Goal: Find contact information: Obtain details needed to contact an individual or organization

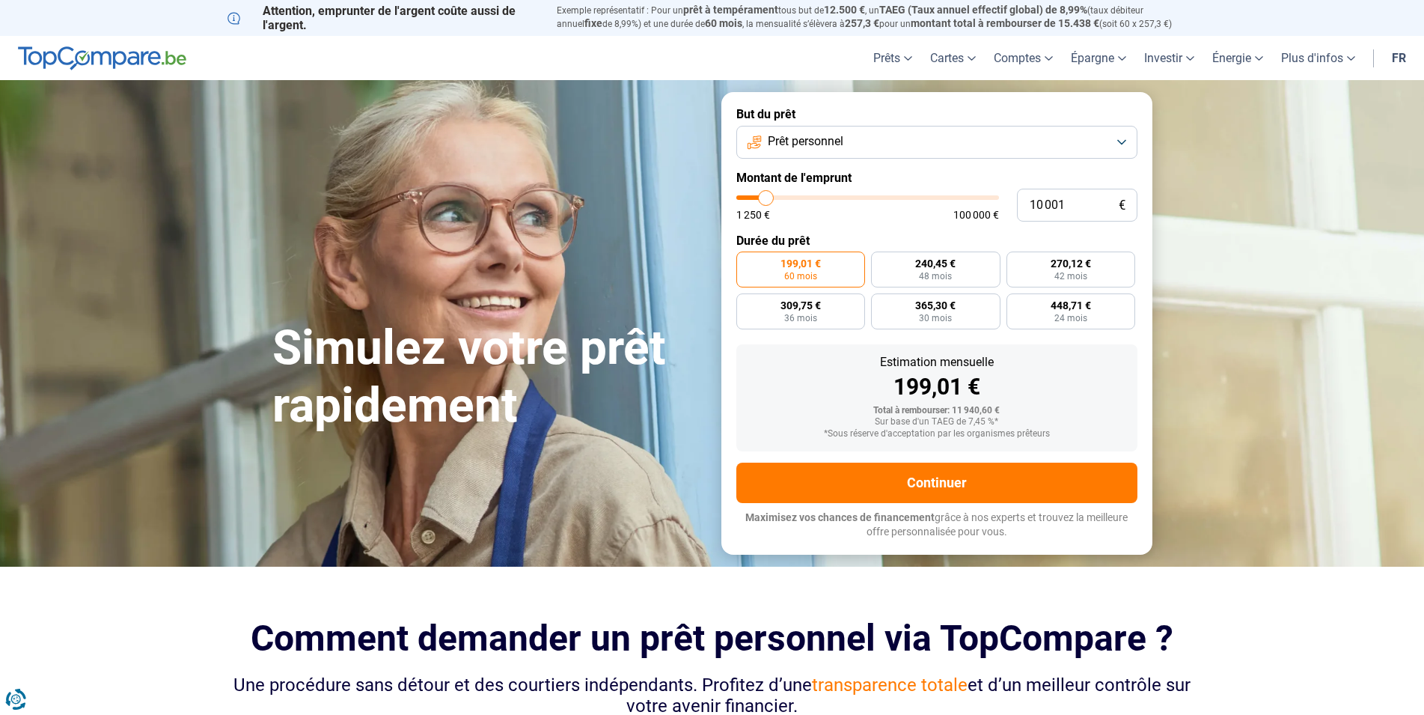
click at [861, 138] on button "Prêt personnel" at bounding box center [937, 142] width 401 height 33
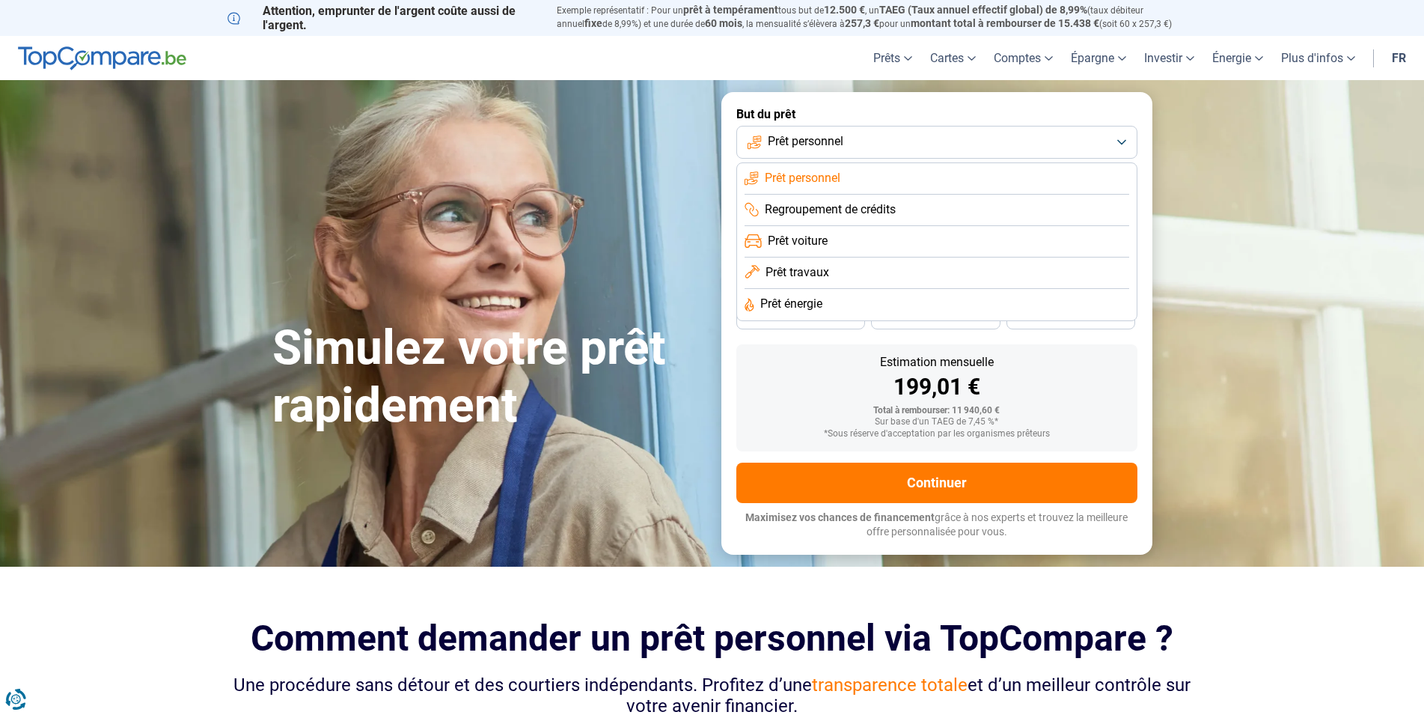
click at [825, 240] on span "Prêt voiture" at bounding box center [798, 241] width 60 height 16
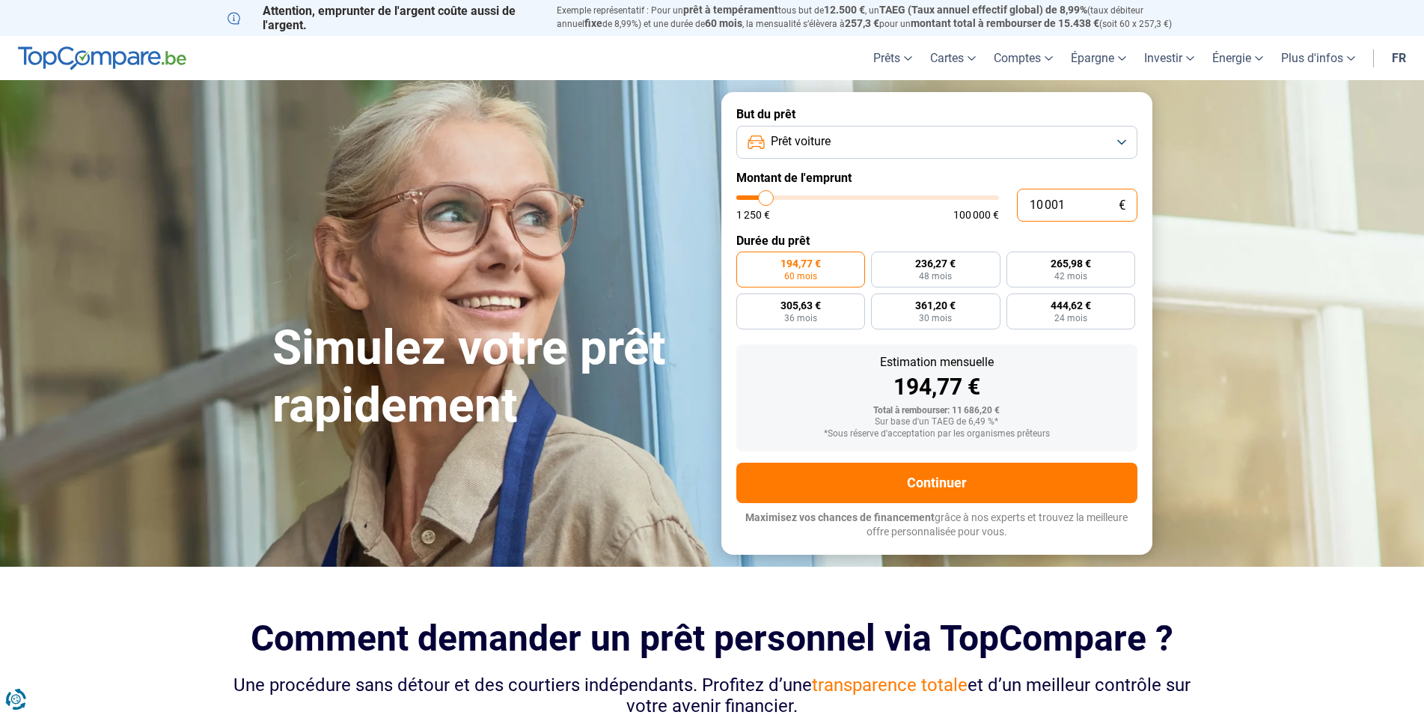
click at [1077, 204] on input "10 001" at bounding box center [1077, 205] width 121 height 33
type input "1 000"
type input "1250"
type input "1 250"
type input "1250"
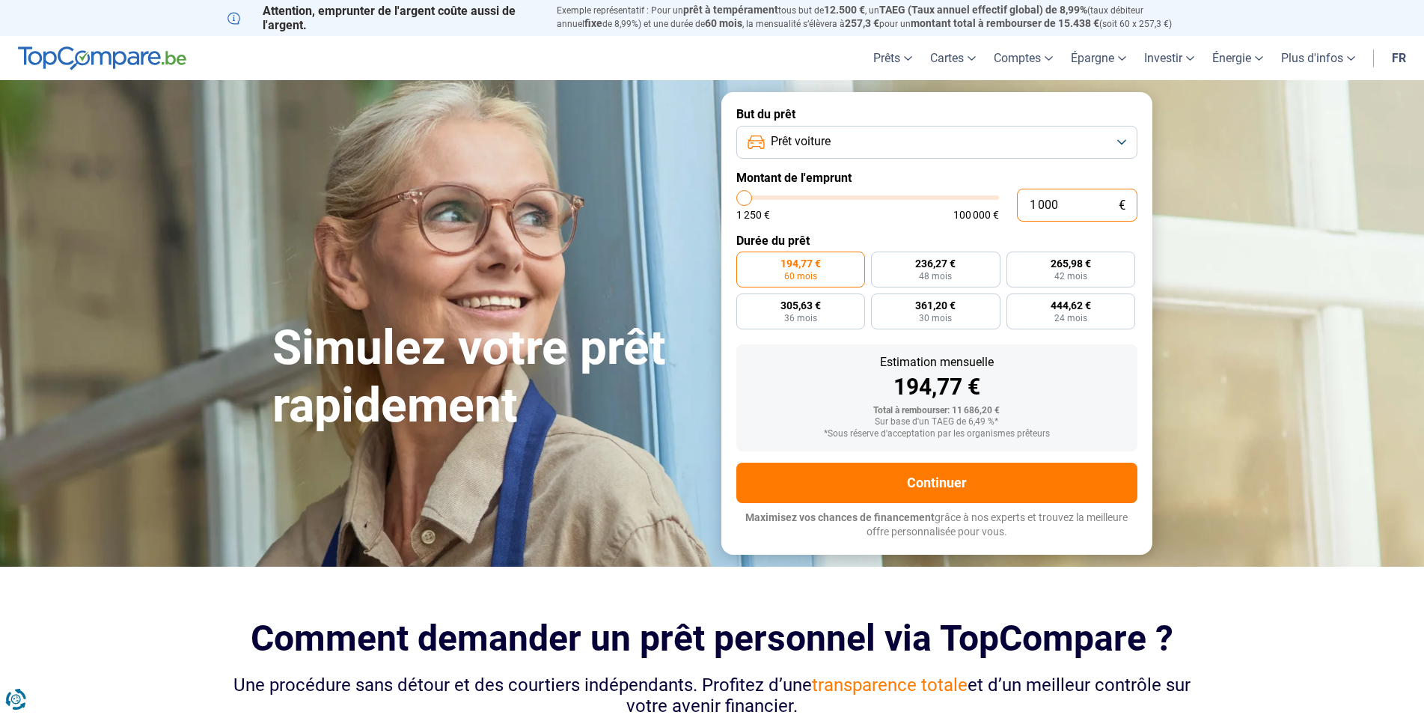
radio input "true"
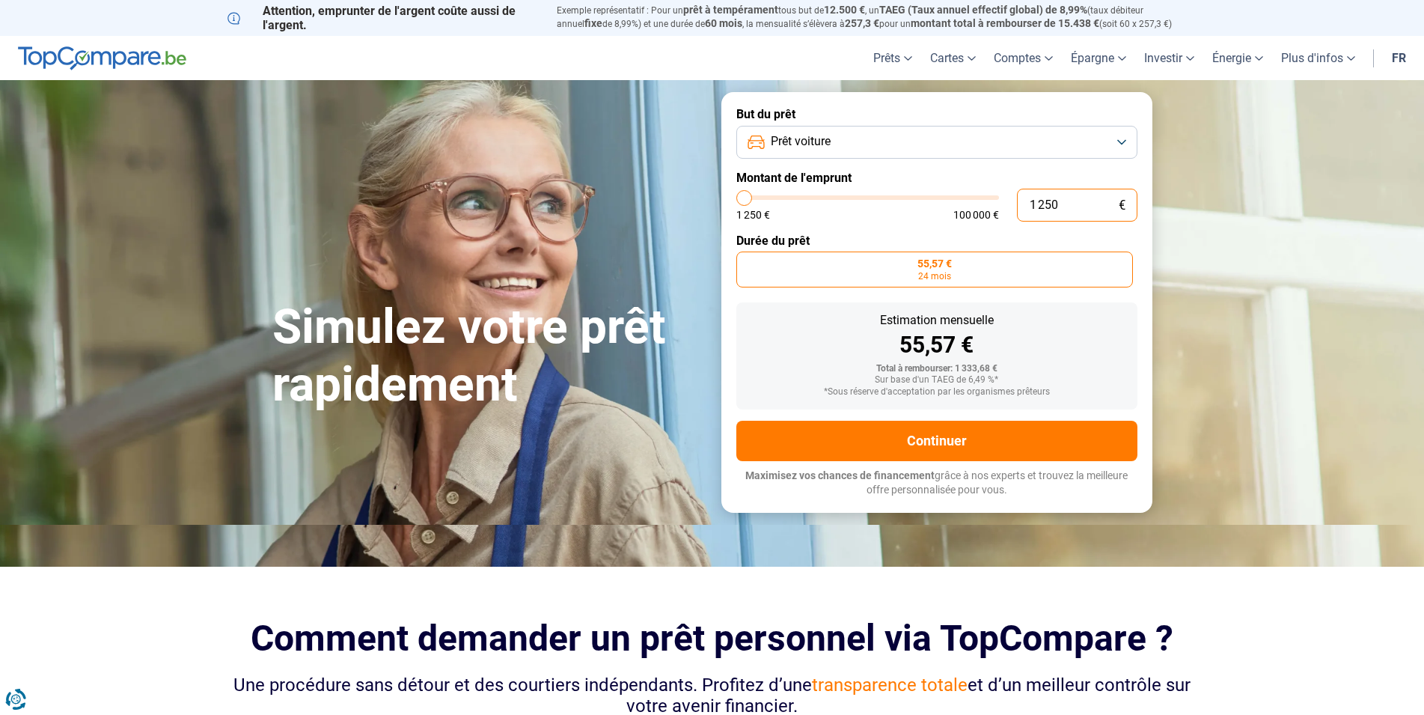
type input "12 500"
type input "12500"
radio input "false"
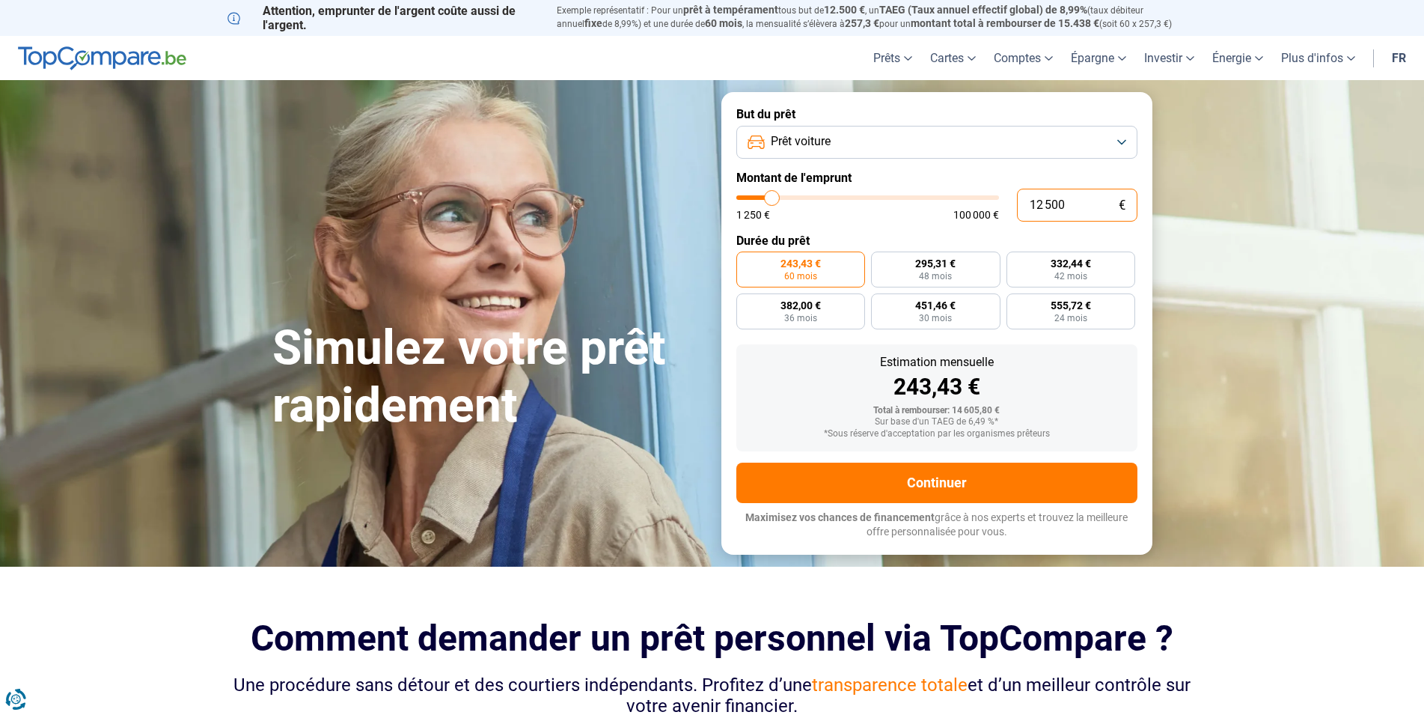
type input "1 250"
type input "1250"
type input "125"
type input "1250"
type input "12"
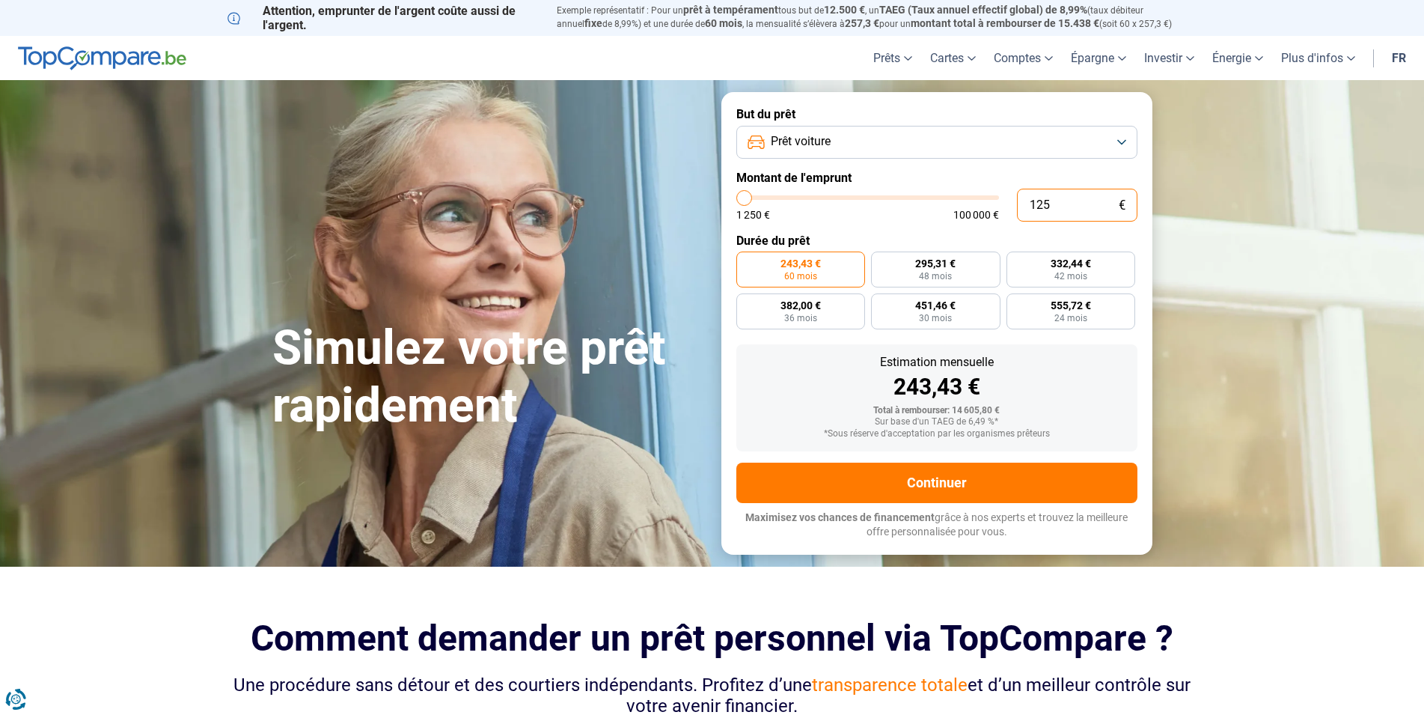
type input "1250"
type input "1"
type input "1250"
type input "10"
type input "1250"
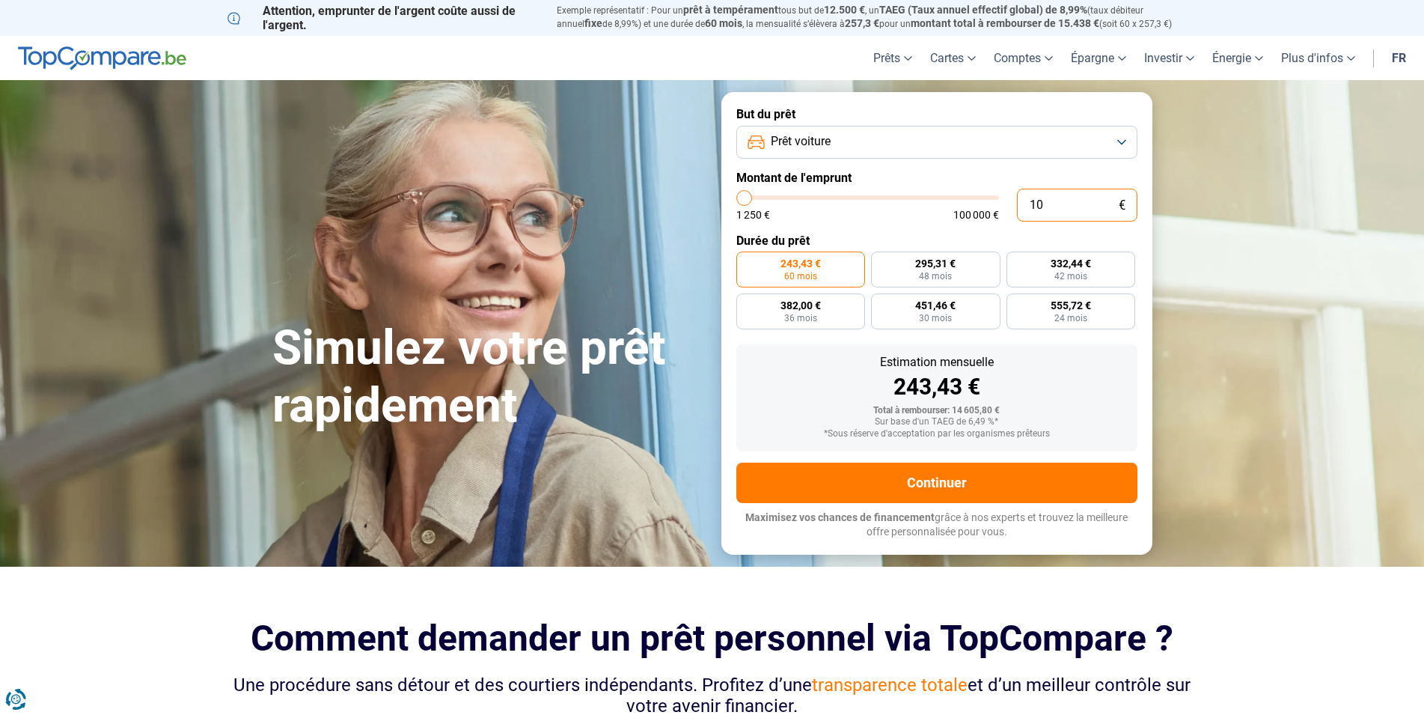
type input "100"
type input "1250"
type input "1 000"
type input "1250"
type input "10 000"
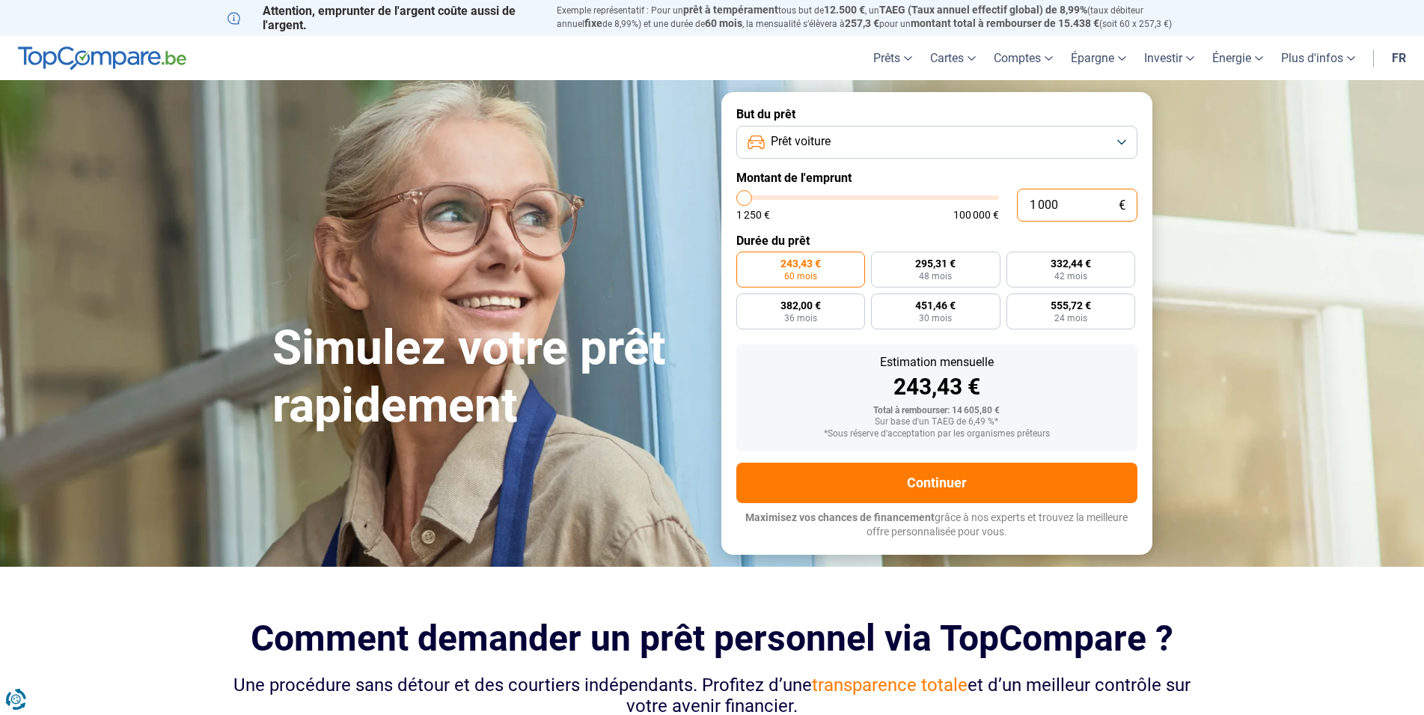
type input "10000"
radio input "true"
type input "10 000"
click at [1122, 141] on button "Prêt voiture" at bounding box center [937, 142] width 401 height 33
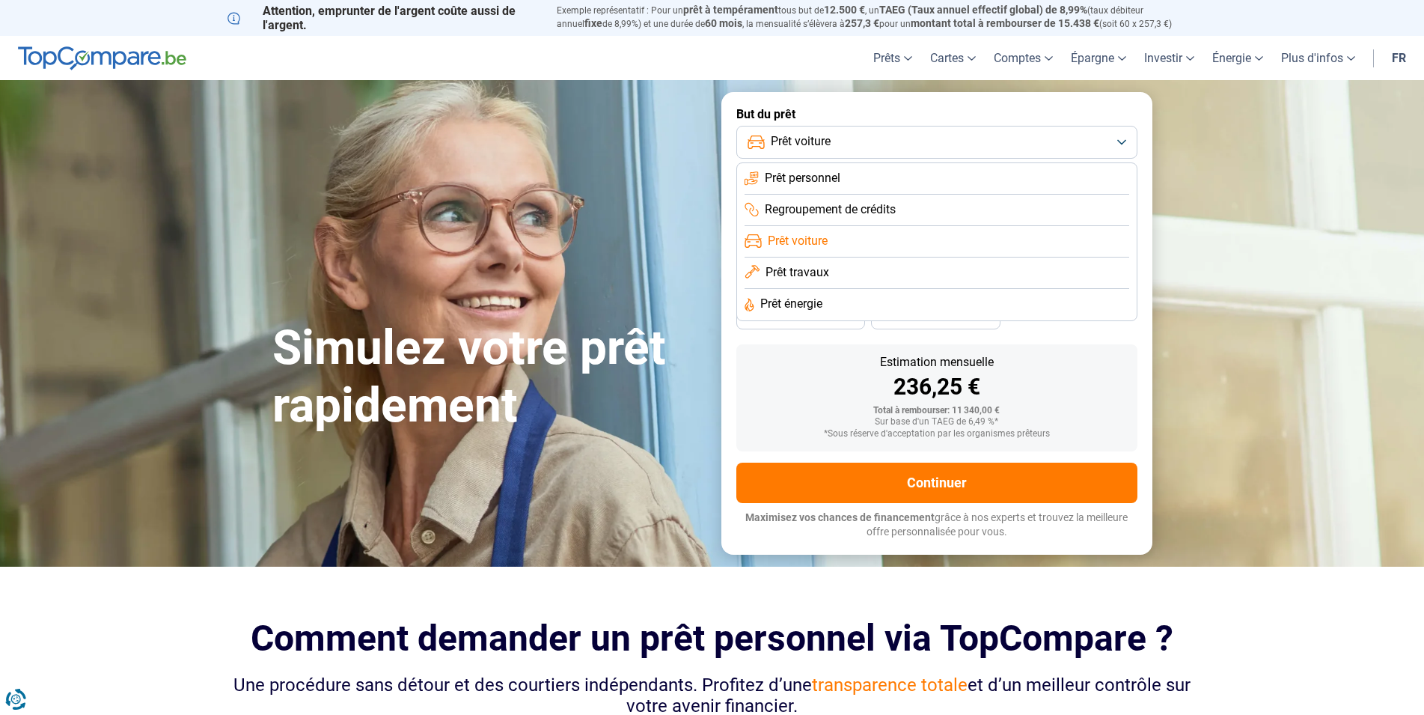
click at [847, 176] on li "Prêt personnel" at bounding box center [937, 178] width 385 height 31
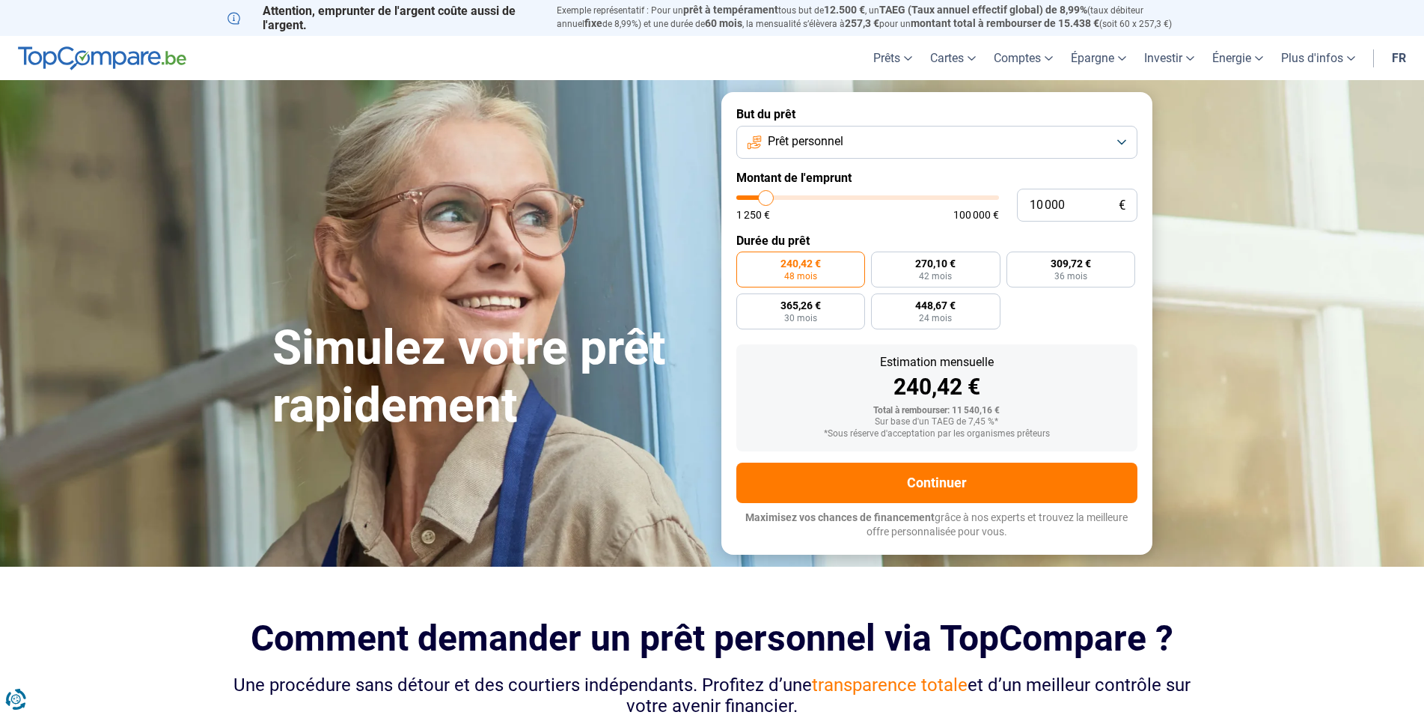
click at [1119, 144] on button "Prêt personnel" at bounding box center [937, 142] width 401 height 33
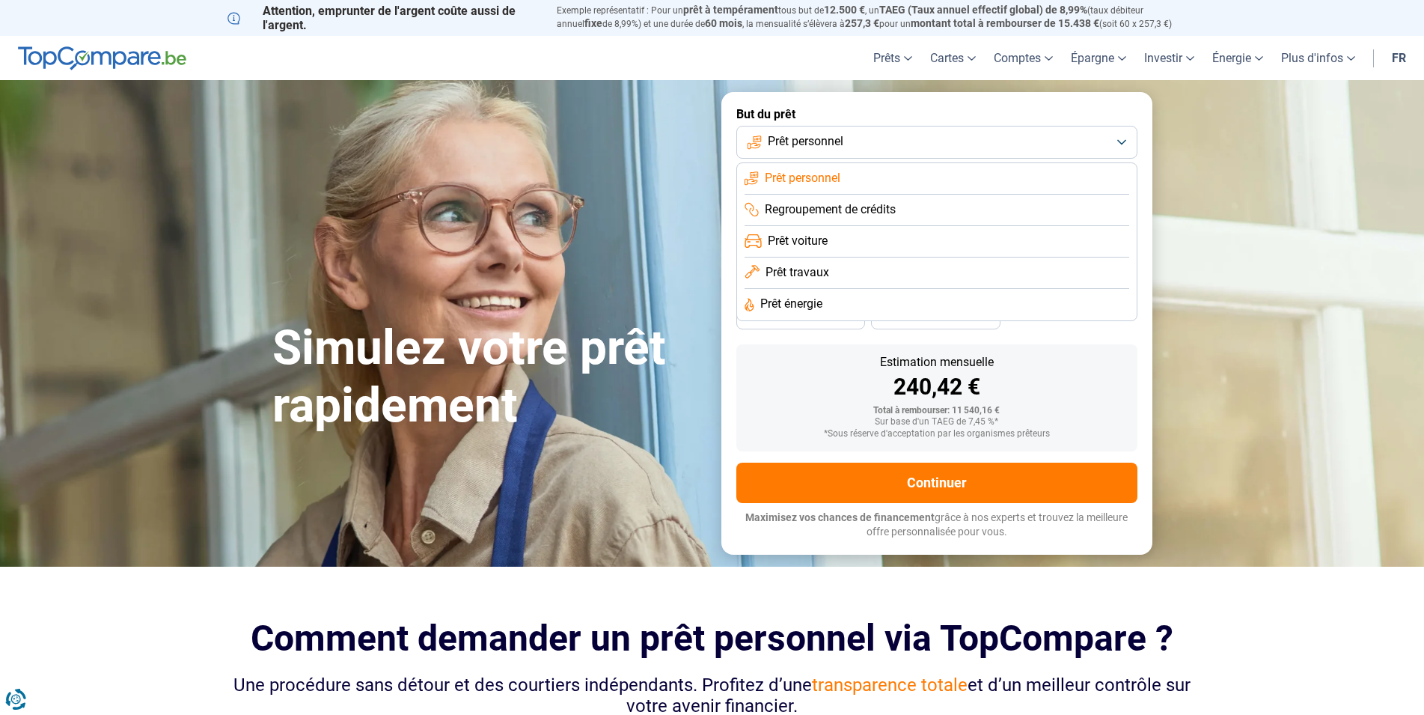
click at [810, 177] on span "Prêt personnel" at bounding box center [803, 178] width 76 height 16
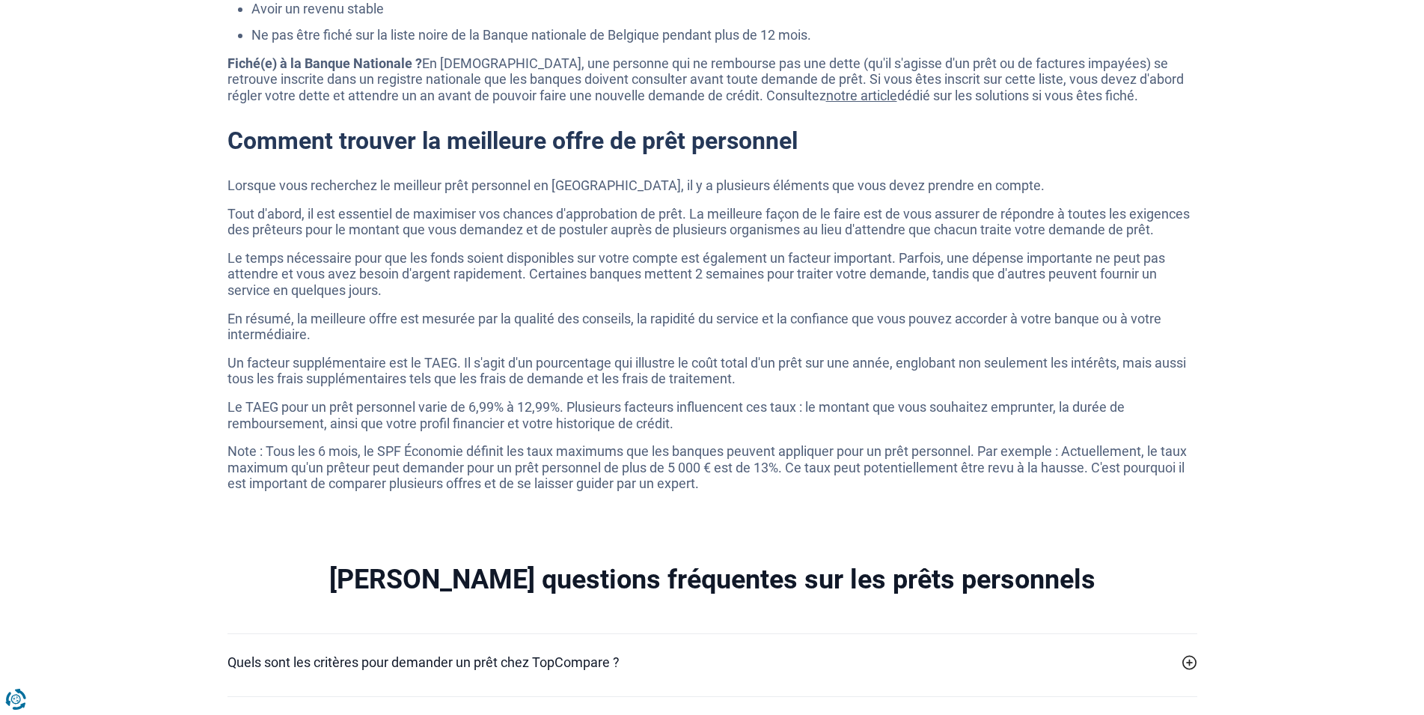
scroll to position [4199, 0]
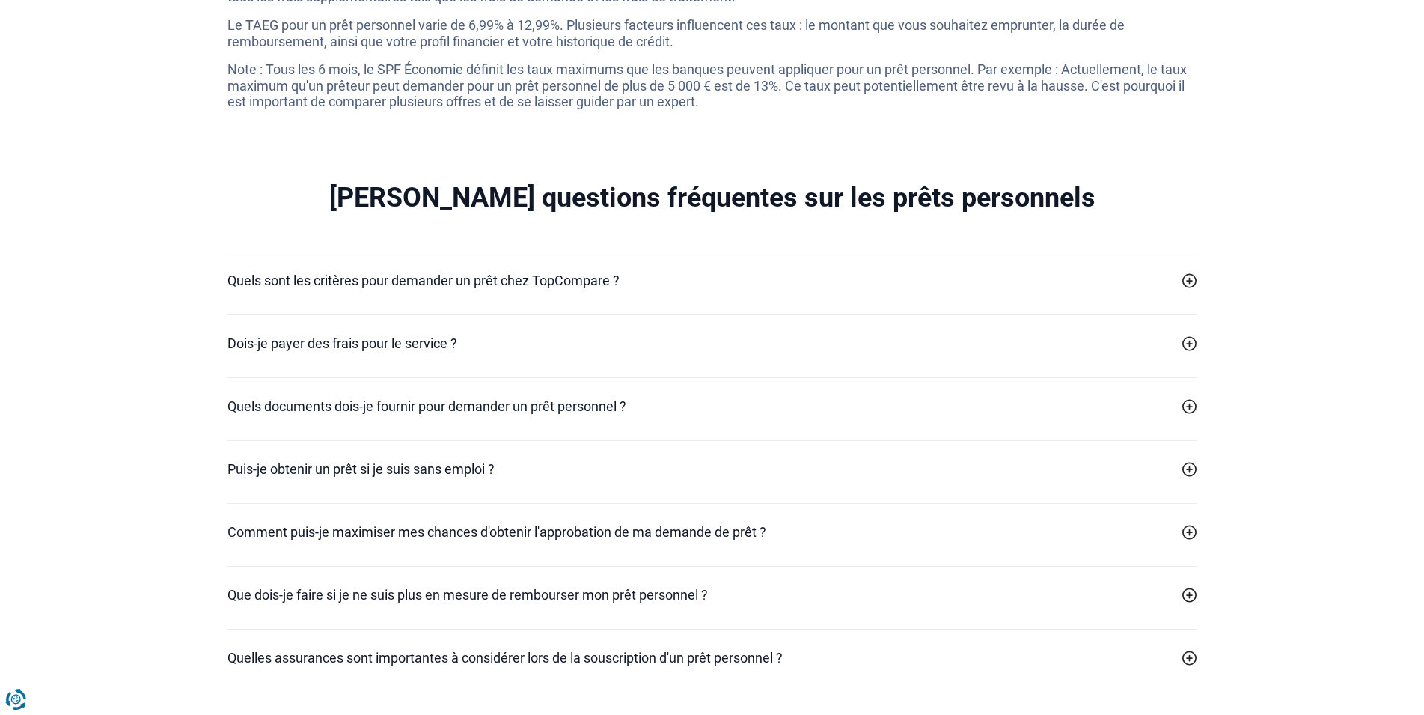
click at [1184, 288] on icon at bounding box center [1190, 280] width 15 height 15
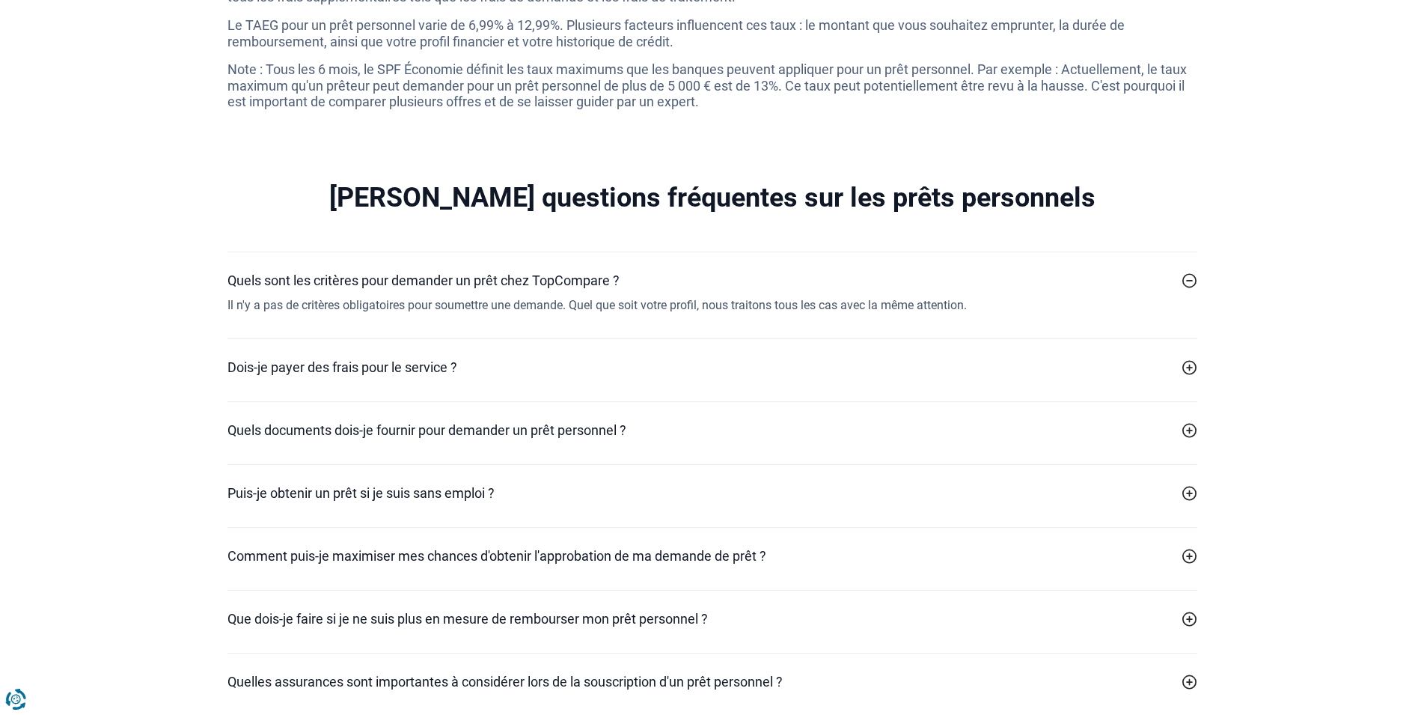
click at [1191, 375] on icon at bounding box center [1190, 367] width 15 height 15
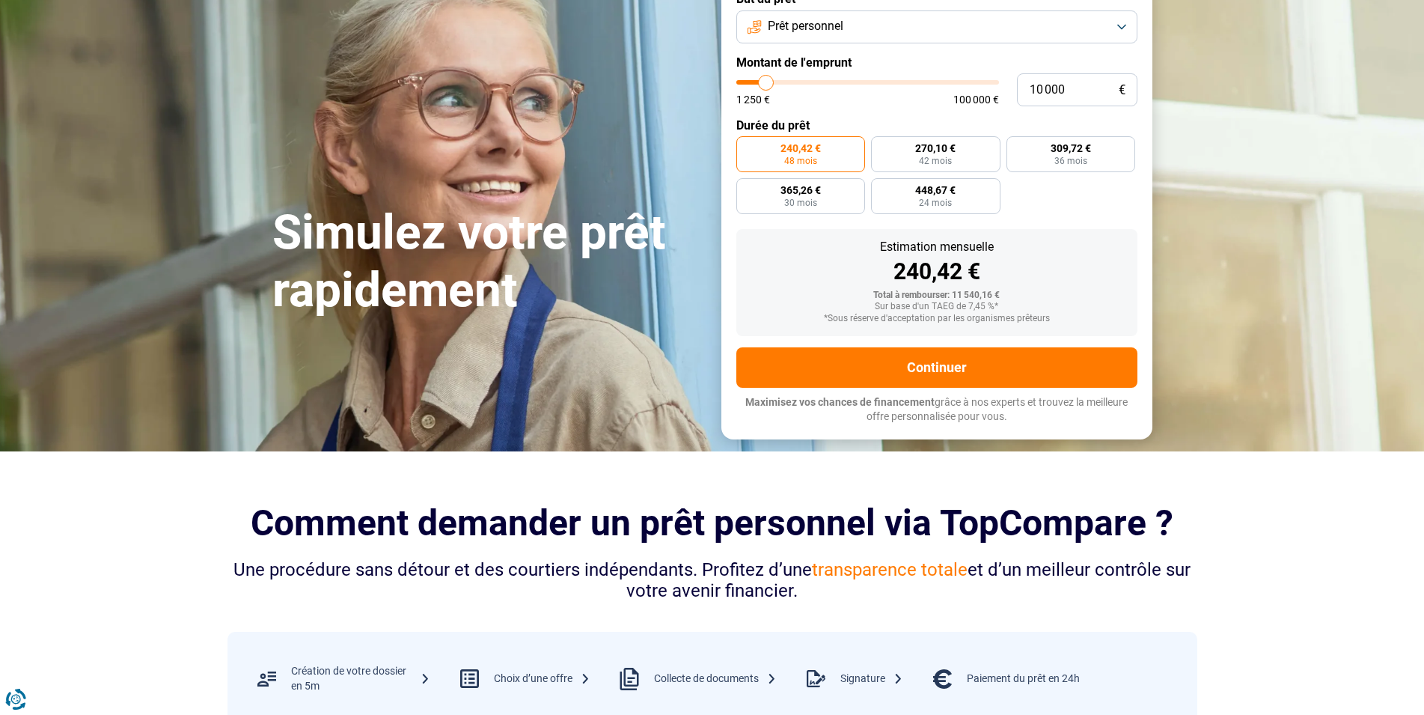
scroll to position [0, 0]
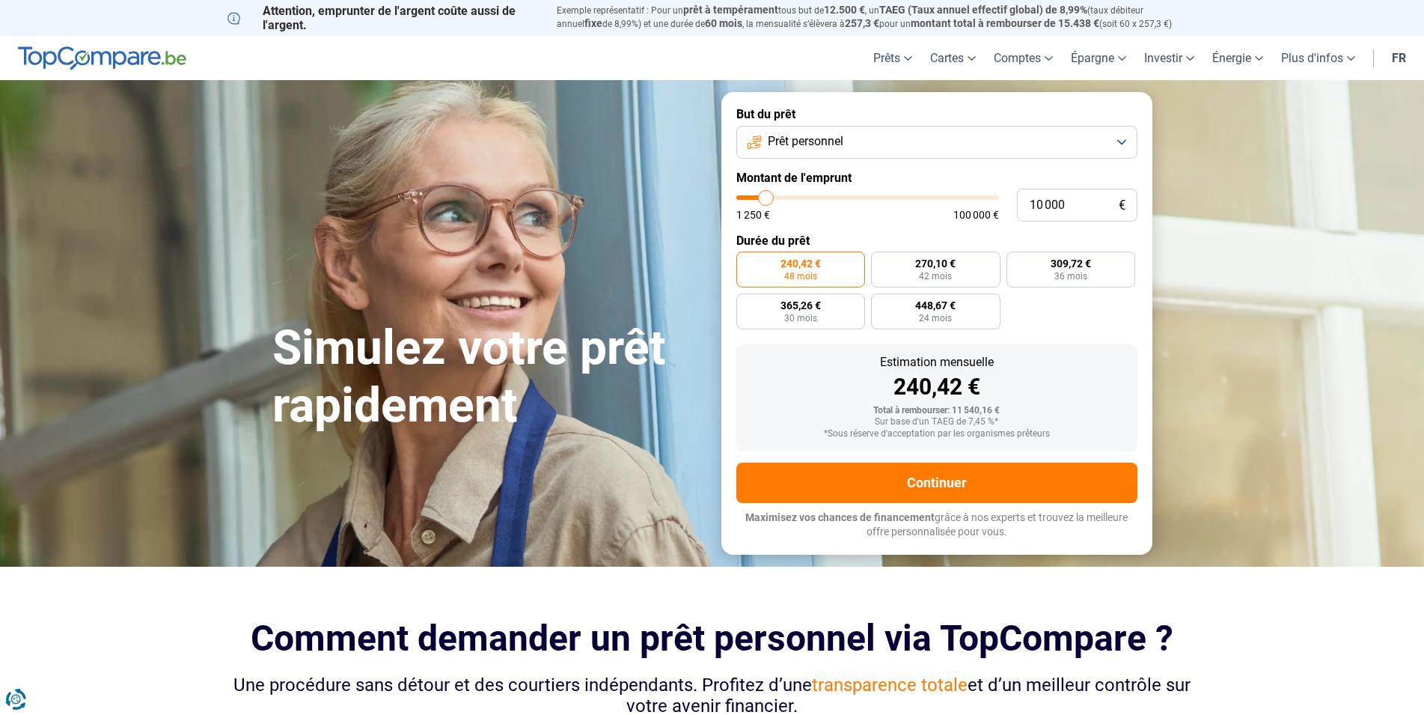
click at [1004, 144] on button "Prêt personnel" at bounding box center [937, 142] width 401 height 33
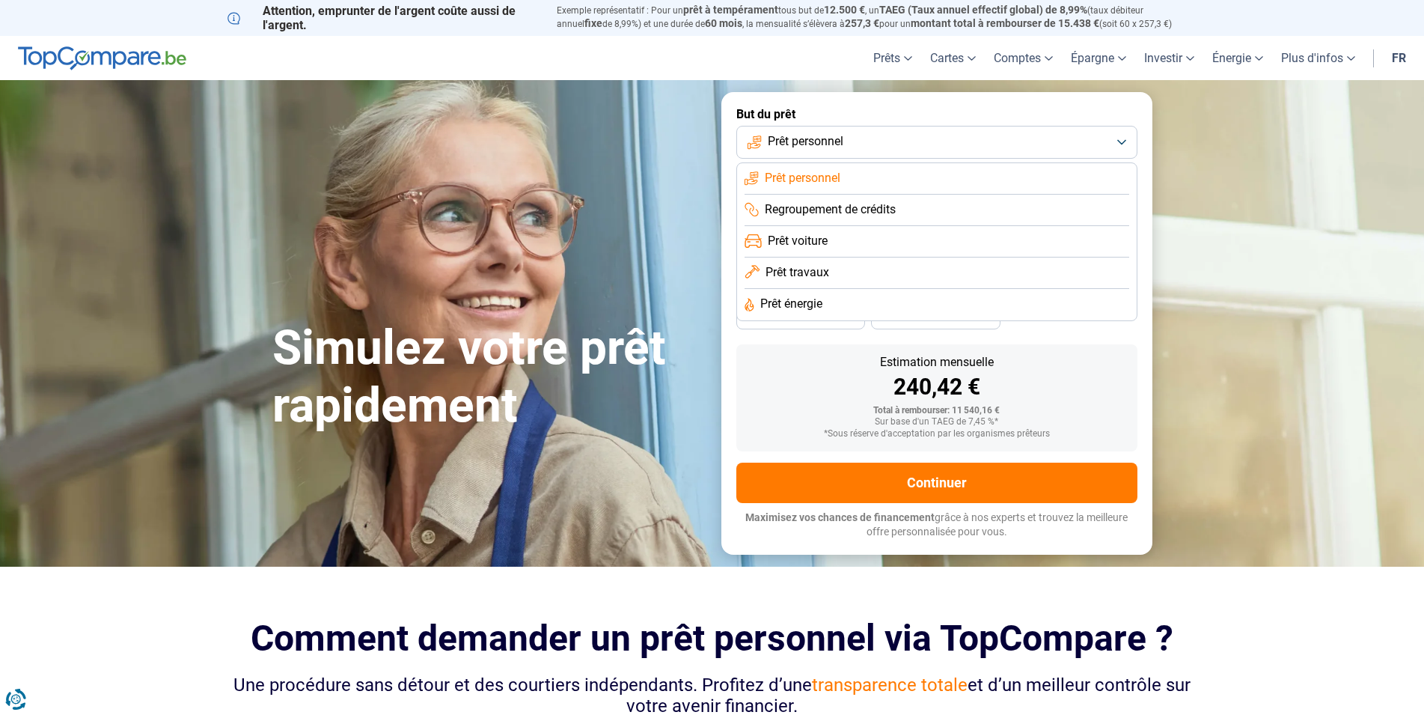
click at [817, 236] on span "Prêt voiture" at bounding box center [798, 241] width 60 height 16
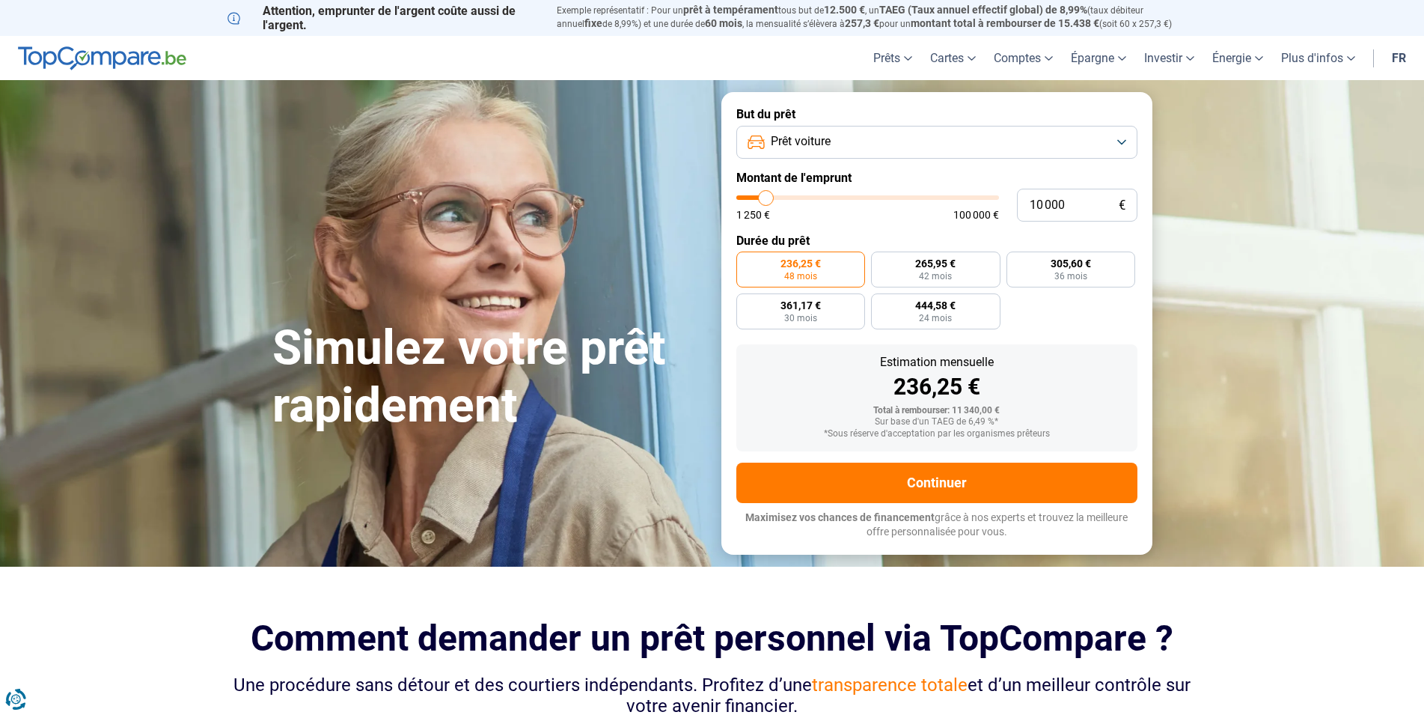
click at [907, 143] on button "Prêt voiture" at bounding box center [937, 142] width 401 height 33
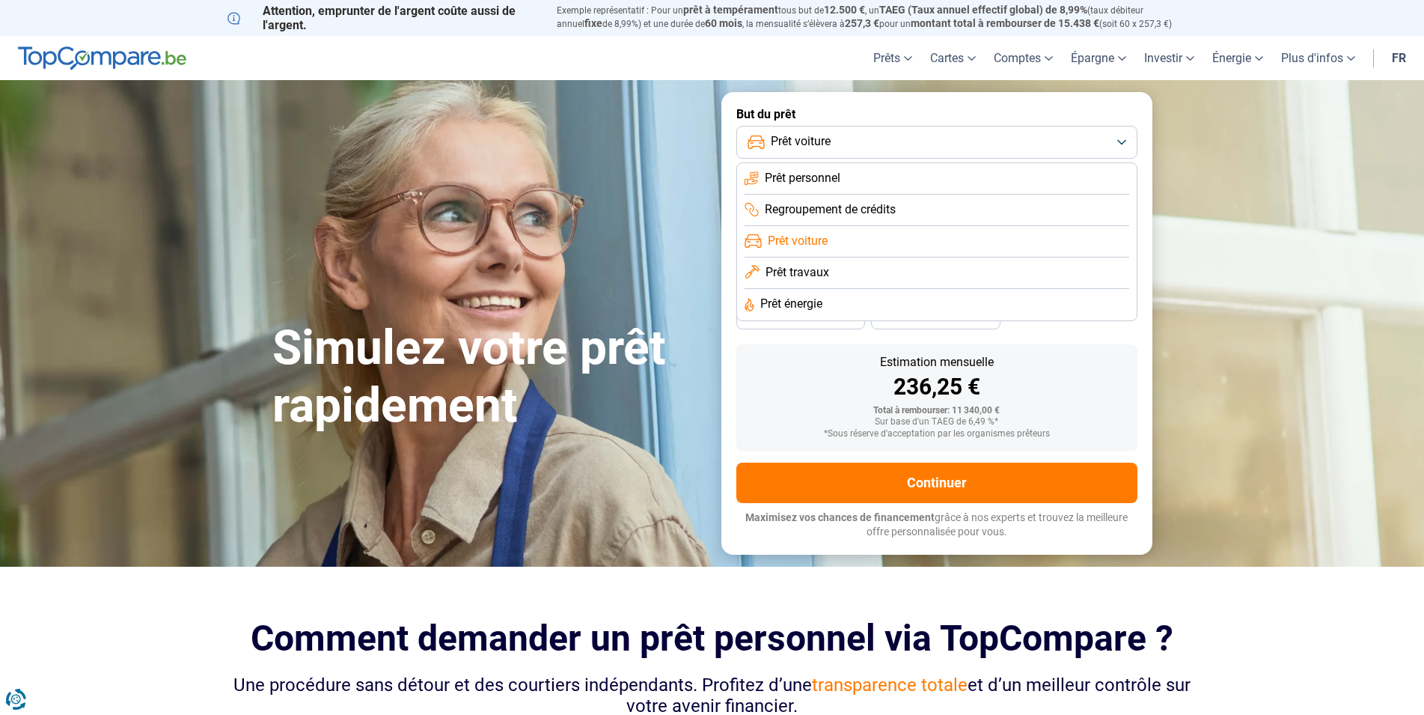
click at [839, 181] on span "Prêt personnel" at bounding box center [803, 178] width 76 height 16
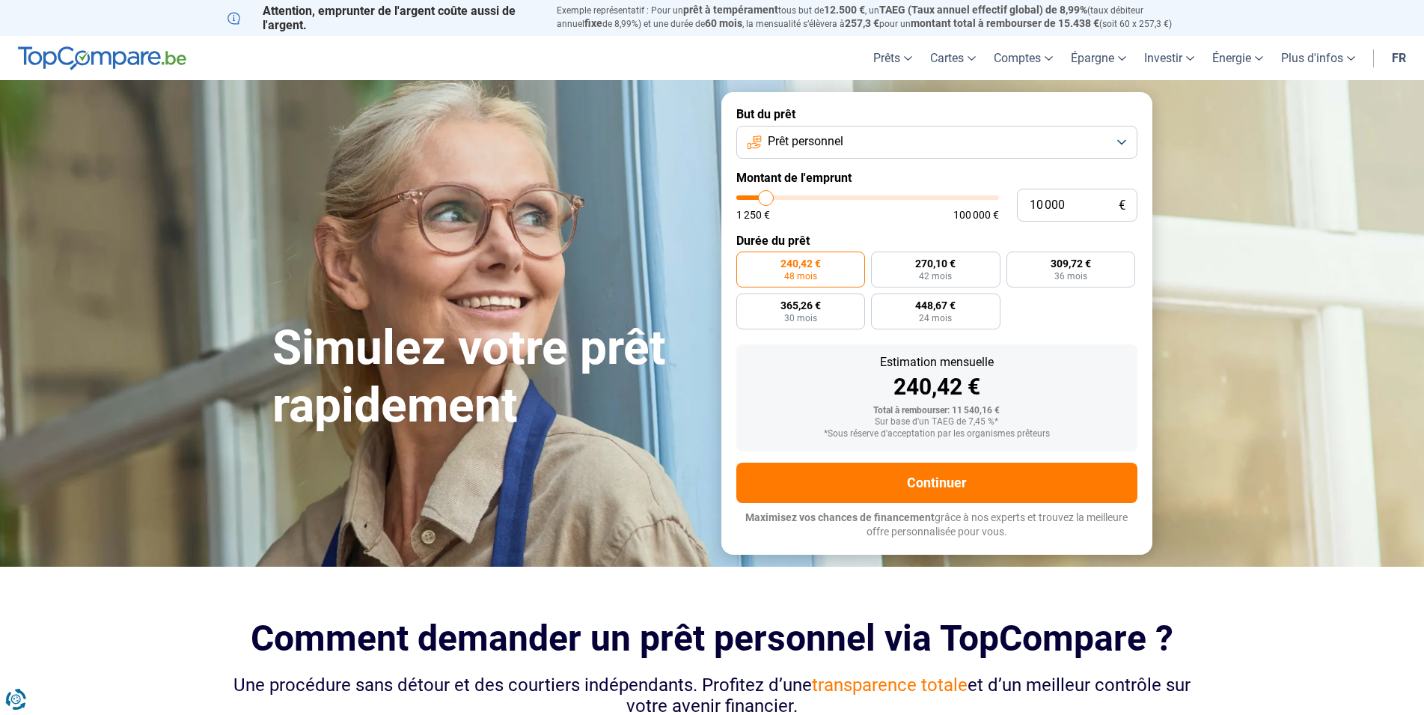
click at [942, 141] on button "Prêt personnel" at bounding box center [937, 142] width 401 height 33
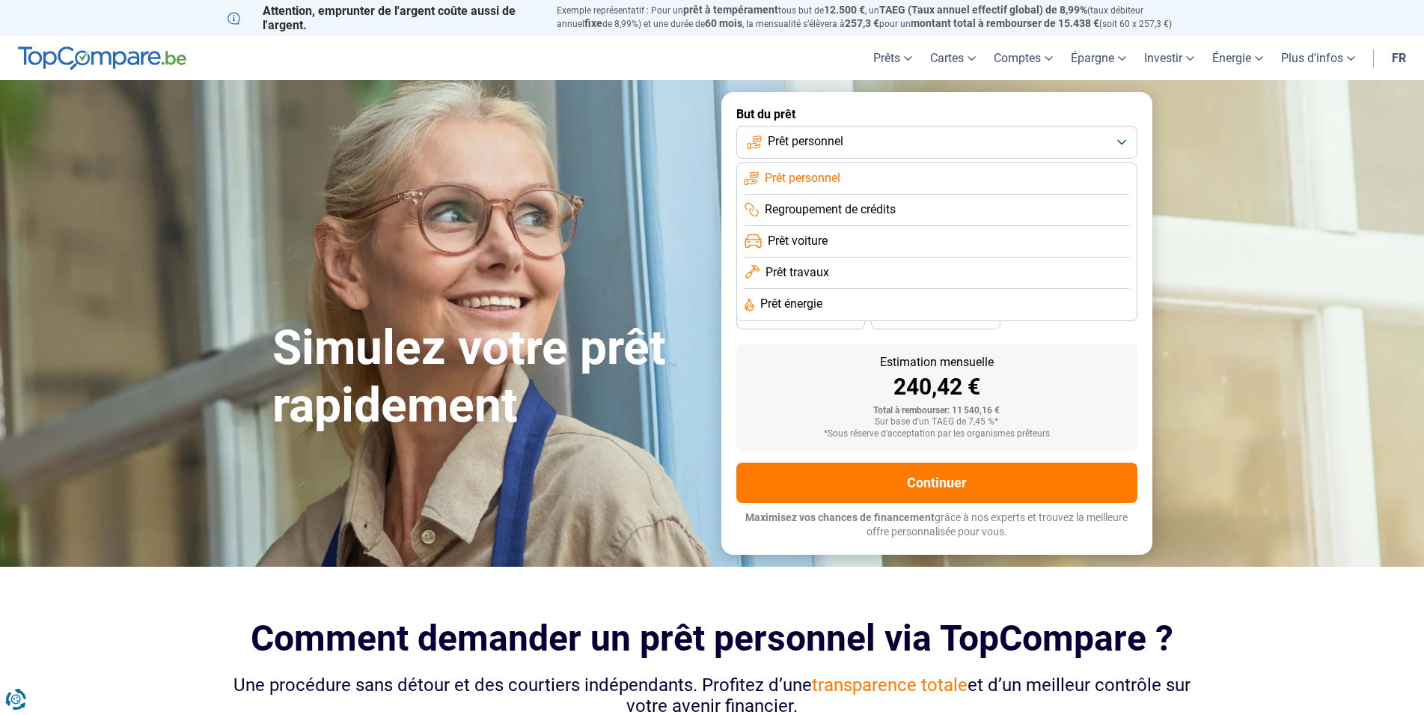
click at [868, 247] on li "Prêt voiture" at bounding box center [937, 241] width 385 height 31
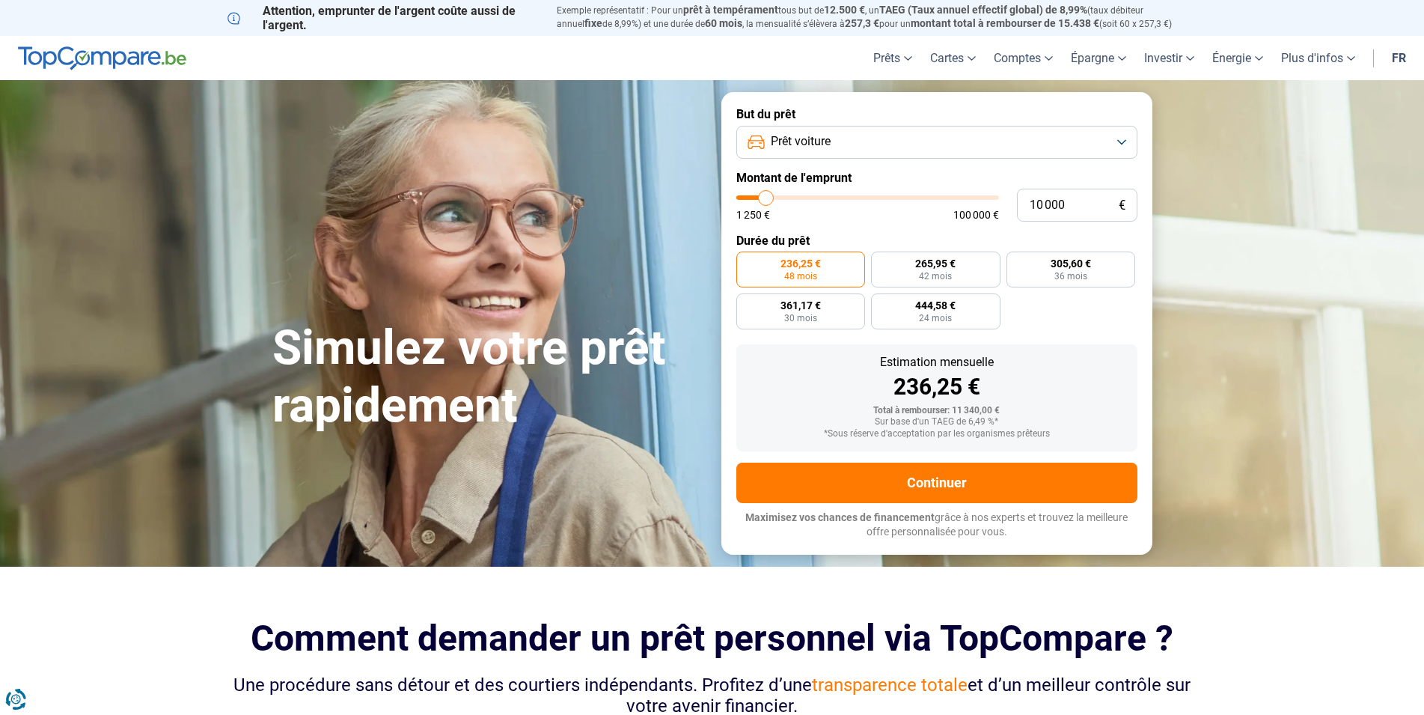
click at [987, 139] on button "Prêt voiture" at bounding box center [937, 142] width 401 height 33
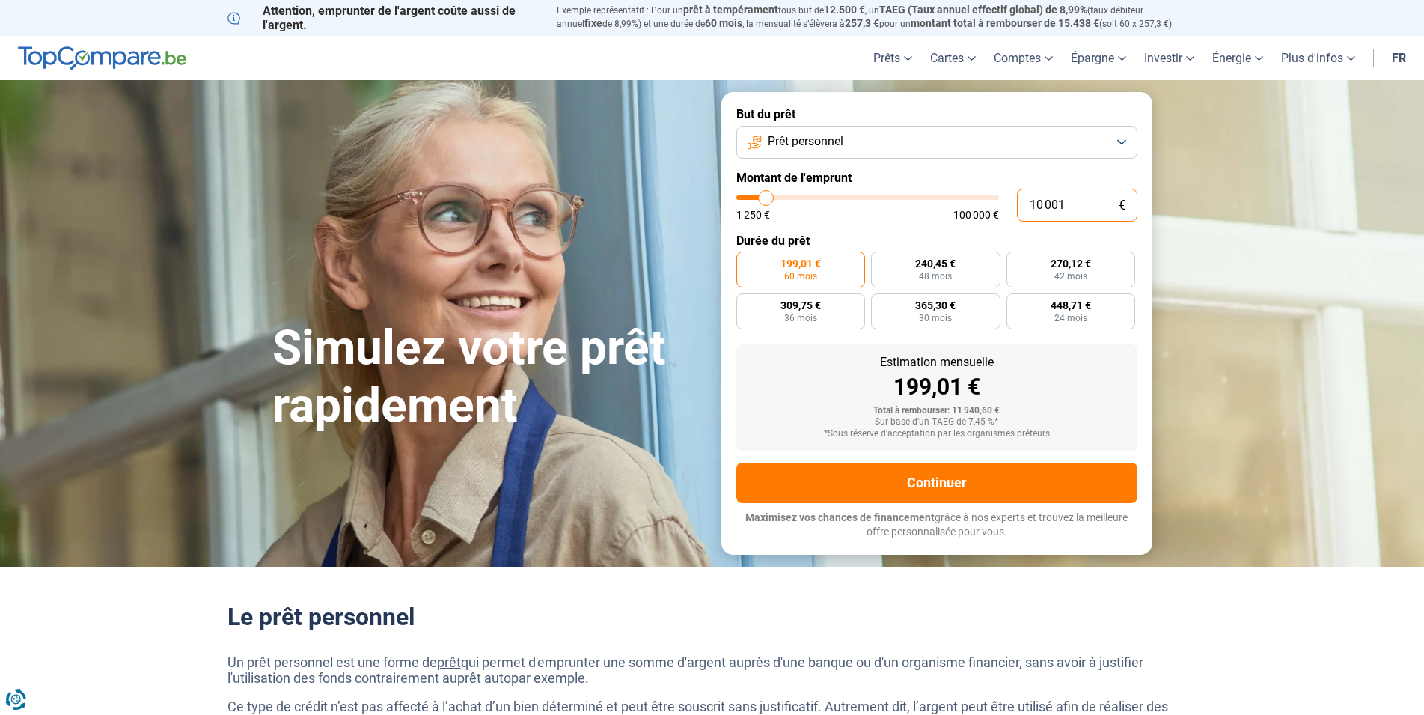
click at [1087, 206] on input "10 001" at bounding box center [1077, 205] width 121 height 33
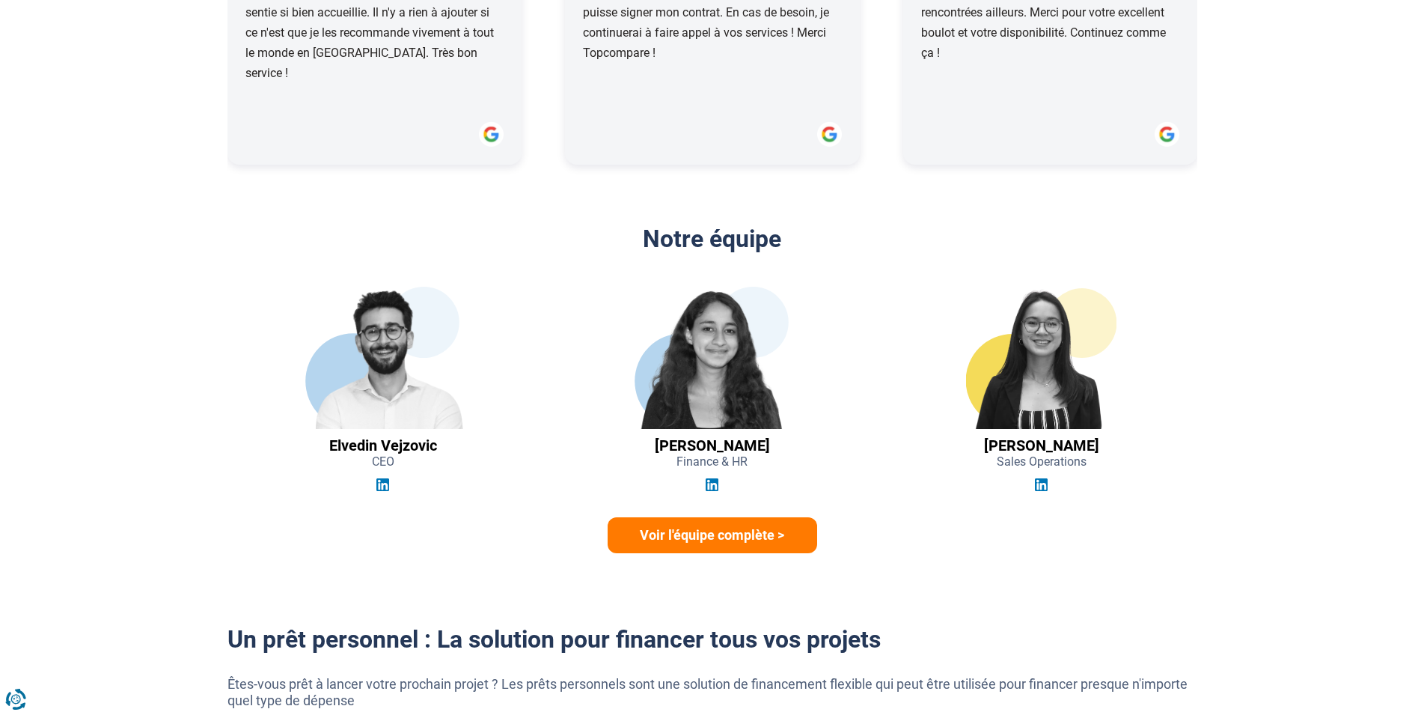
scroll to position [2290, 0]
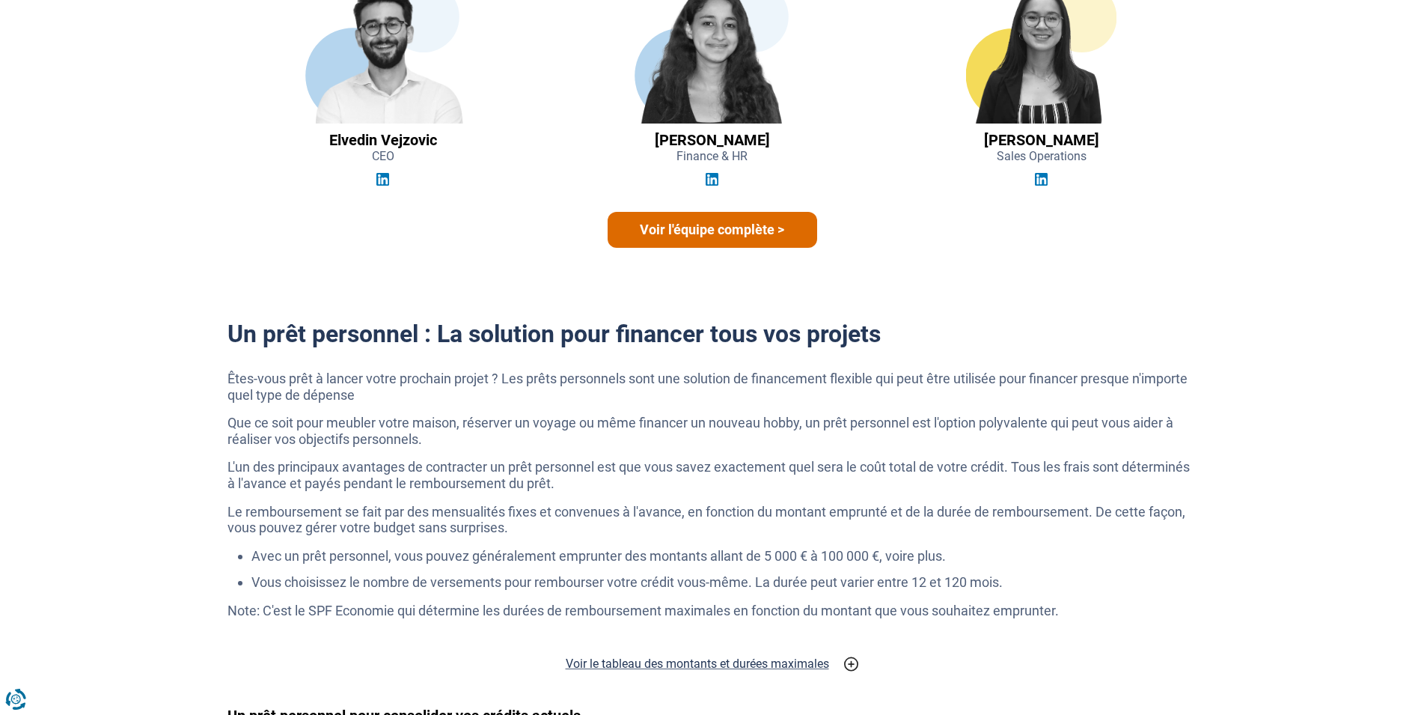
click at [721, 233] on link "Voir l'équipe complète >" at bounding box center [713, 230] width 210 height 36
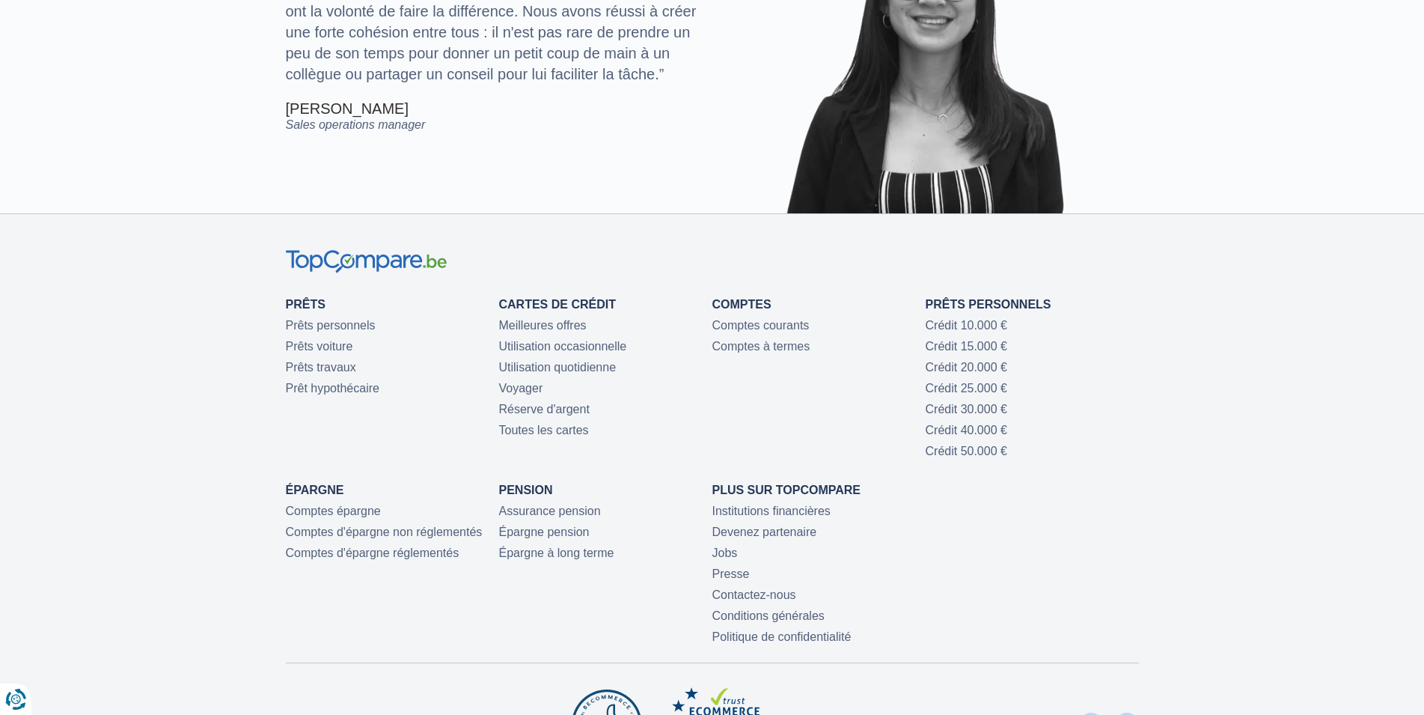
scroll to position [3566, 0]
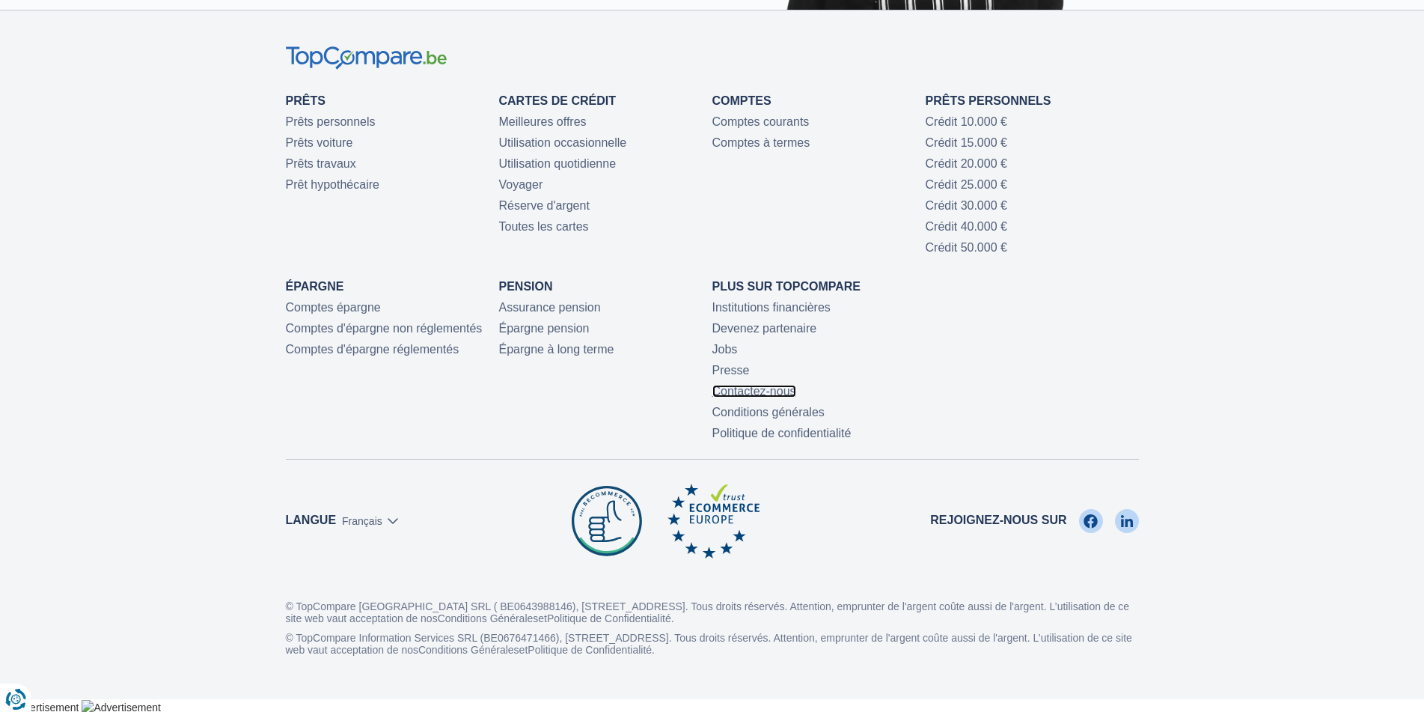
click at [763, 385] on link "Contactez-nous" at bounding box center [755, 391] width 84 height 13
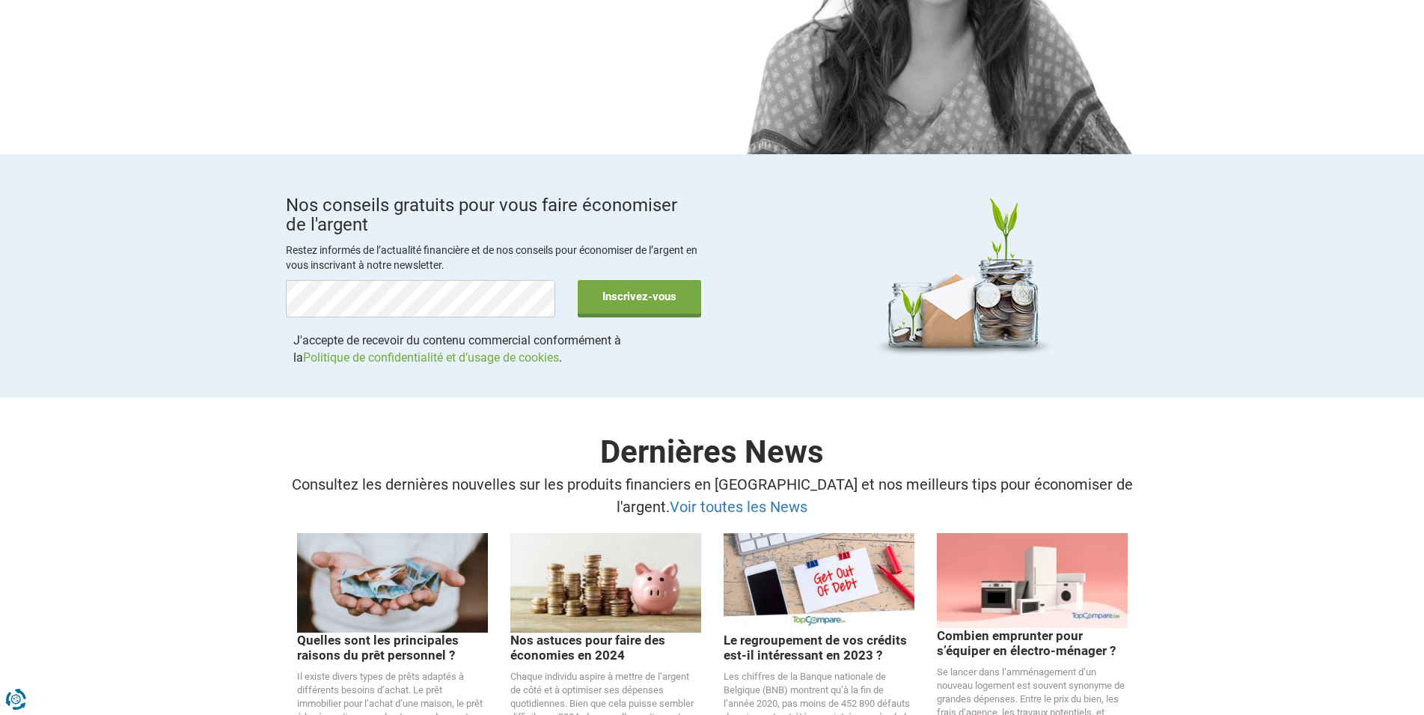
scroll to position [2749, 0]
